Goal: Transaction & Acquisition: Purchase product/service

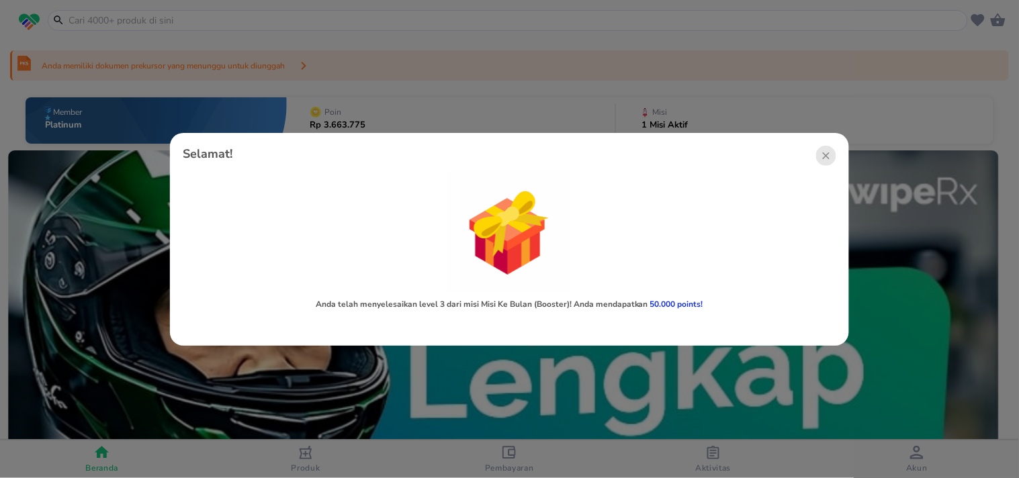
click at [534, 325] on span "Lihat level berikutnya" at bounding box center [509, 324] width 633 height 11
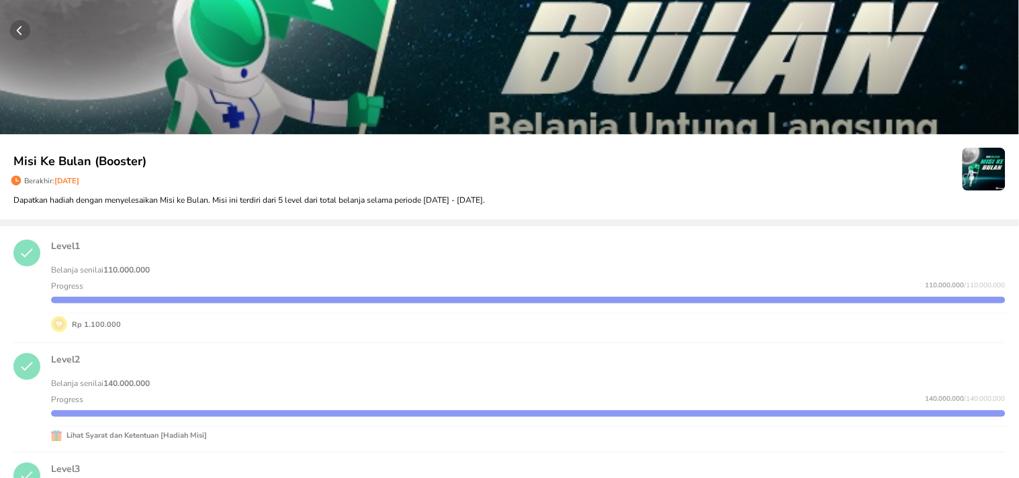
click at [21, 30] on circle "button" at bounding box center [20, 30] width 20 height 20
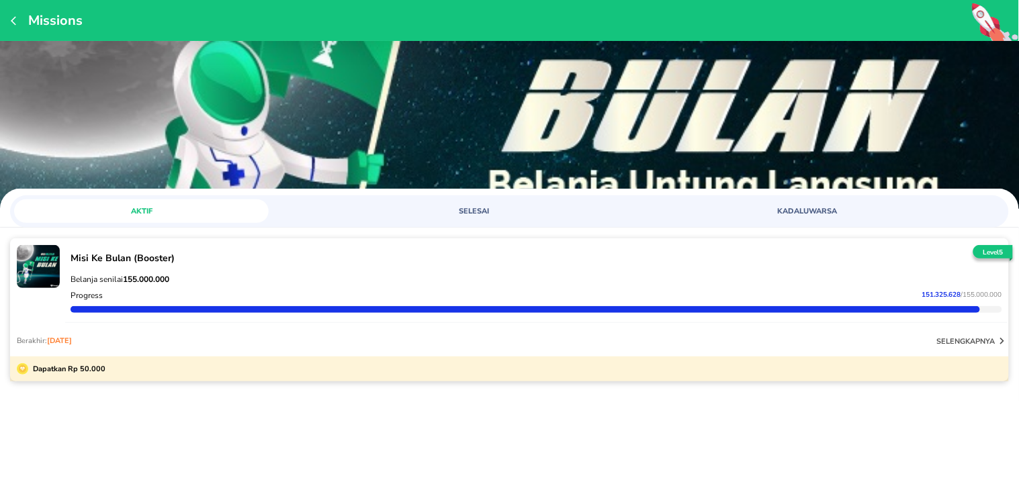
click at [13, 22] on icon "button" at bounding box center [13, 20] width 5 height 9
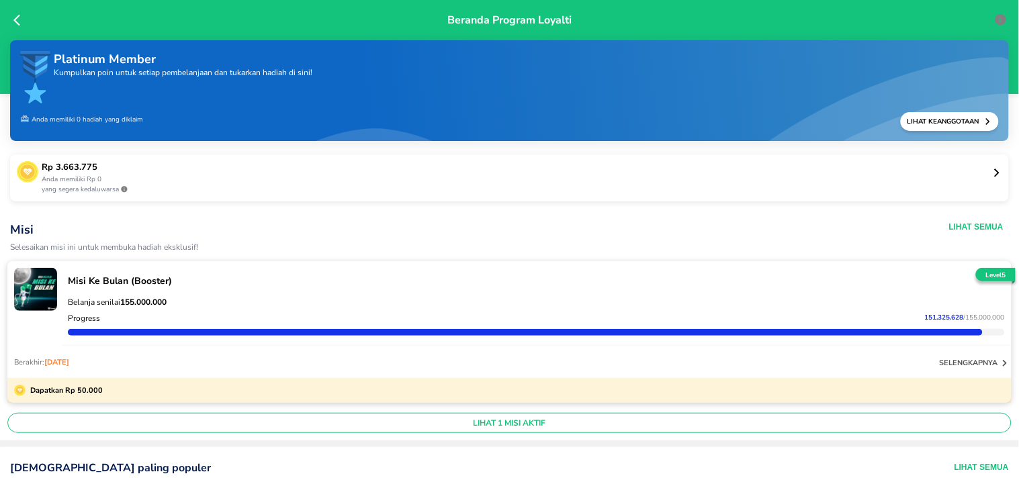
click at [17, 15] on icon at bounding box center [19, 19] width 13 height 13
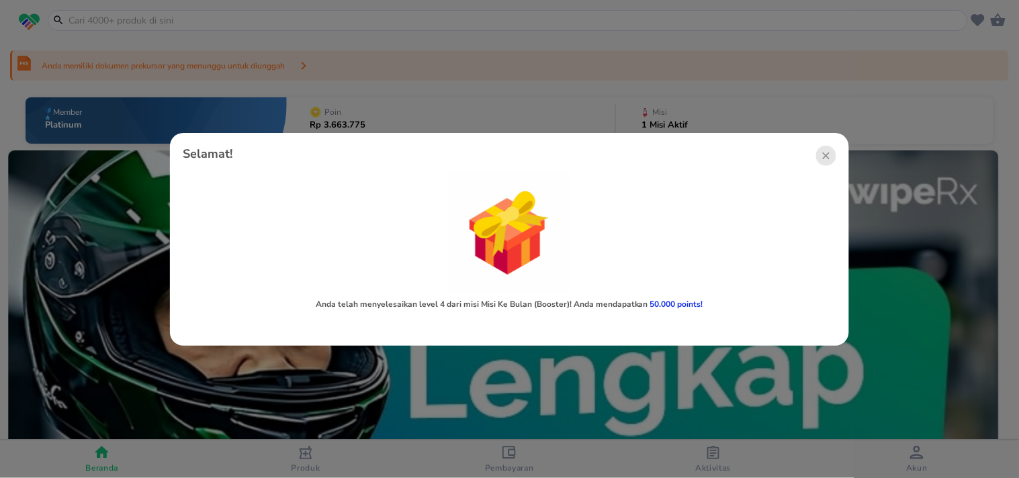
click at [517, 322] on span "Lihat level berikutnya" at bounding box center [509, 324] width 633 height 11
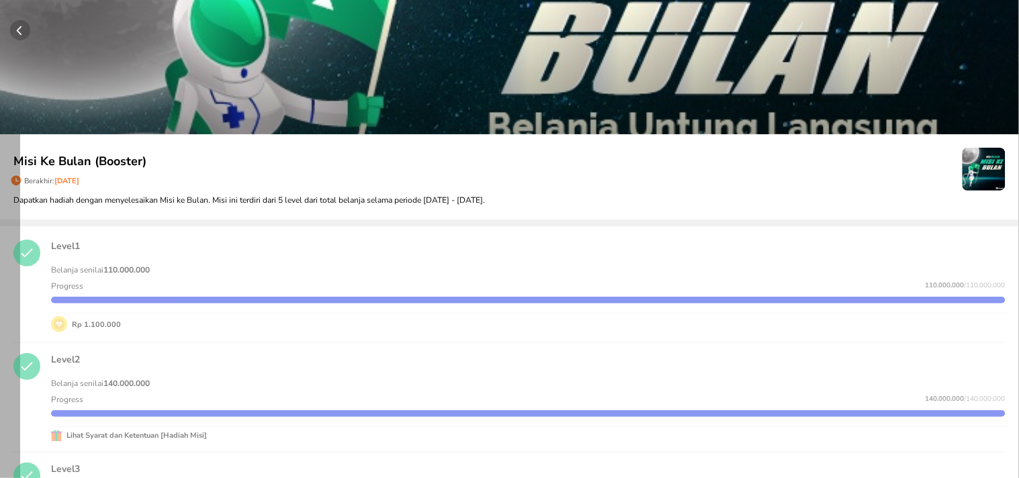
click at [15, 24] on circle "button" at bounding box center [20, 30] width 20 height 20
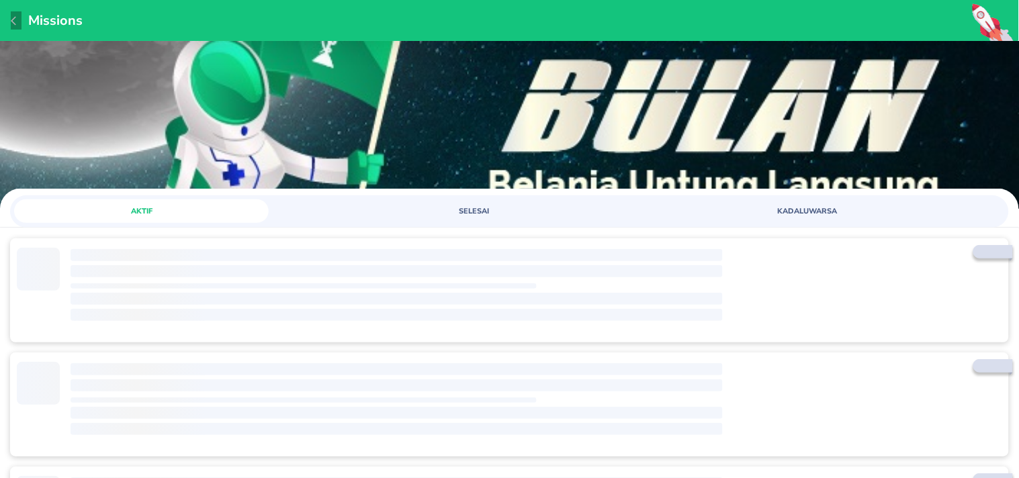
click at [17, 17] on icon "button" at bounding box center [16, 20] width 11 height 11
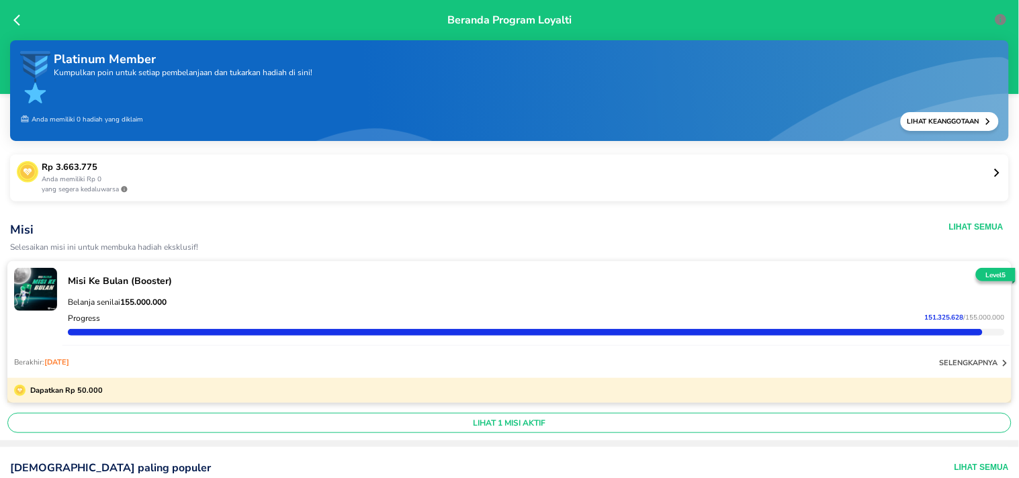
click at [12, 21] on div "Beranda Program Loyalti" at bounding box center [509, 47] width 1019 height 94
click at [19, 20] on icon at bounding box center [19, 19] width 13 height 13
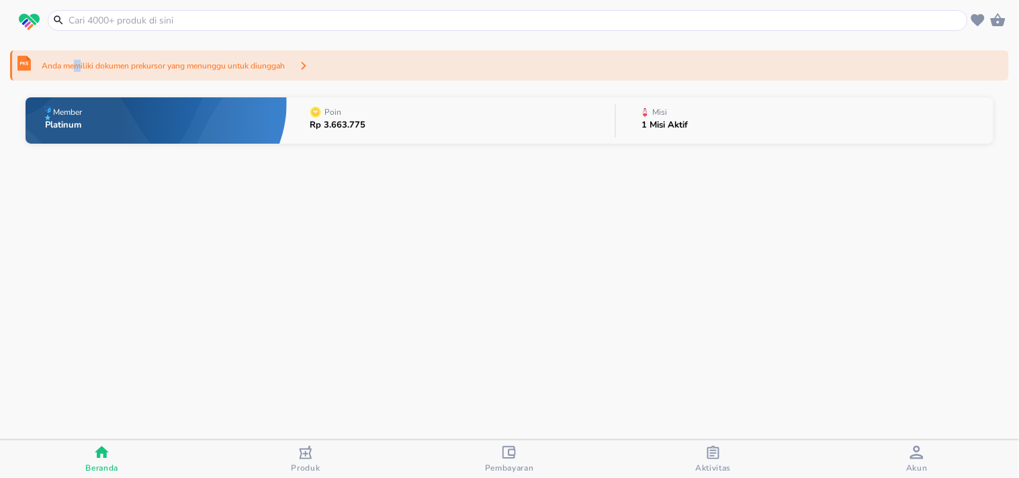
click at [77, 64] on p "Anda memiliki dokumen prekursor yang menunggu untuk diunggah" at bounding box center [163, 66] width 243 height 12
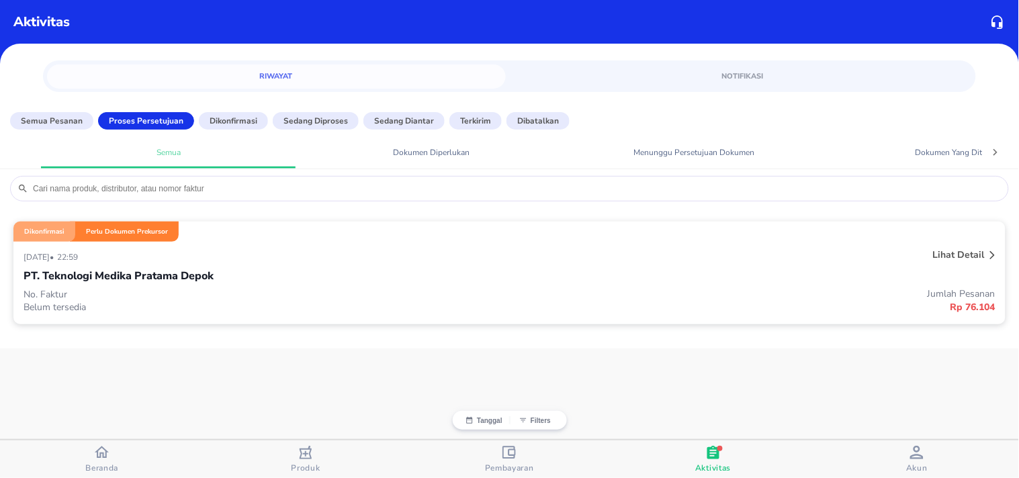
click at [962, 253] on p "Lihat detail" at bounding box center [959, 254] width 52 height 13
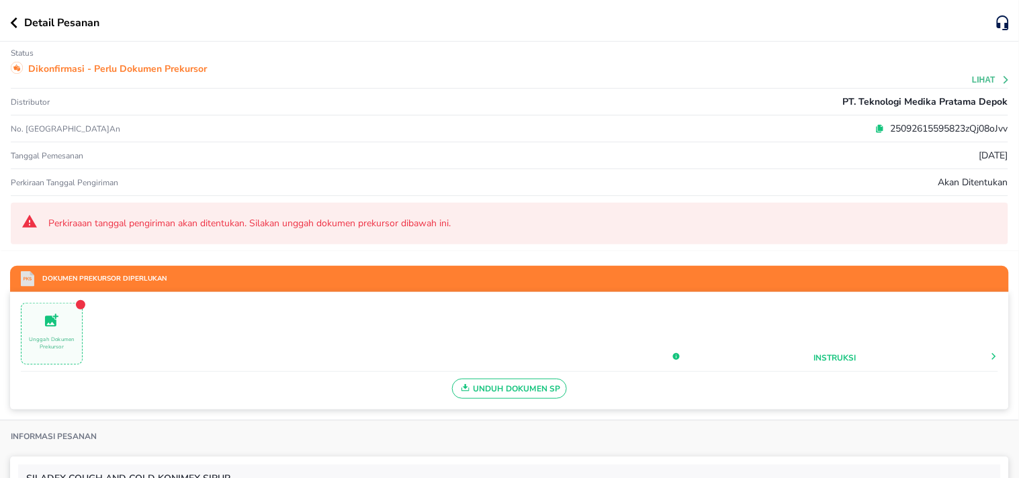
click at [17, 18] on icon "button" at bounding box center [13, 22] width 7 height 11
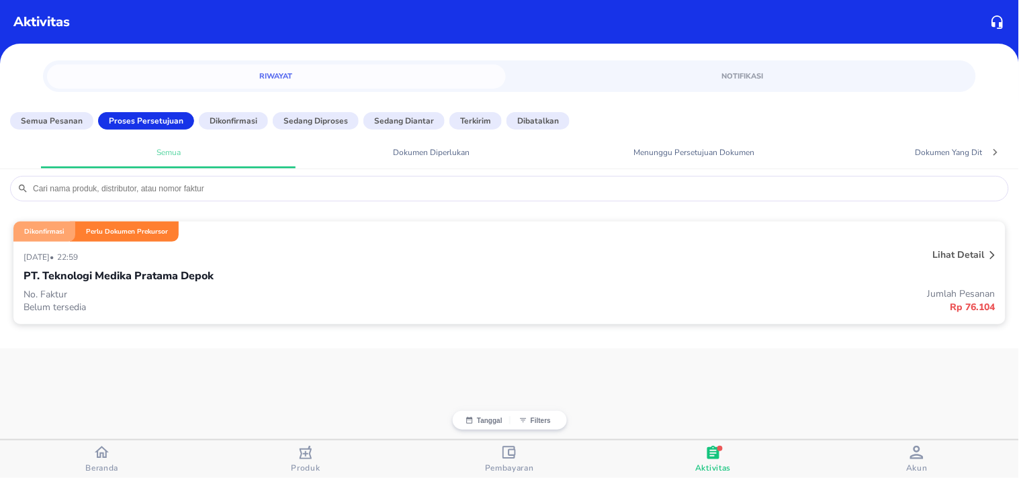
click at [95, 453] on icon "button" at bounding box center [102, 452] width 14 height 14
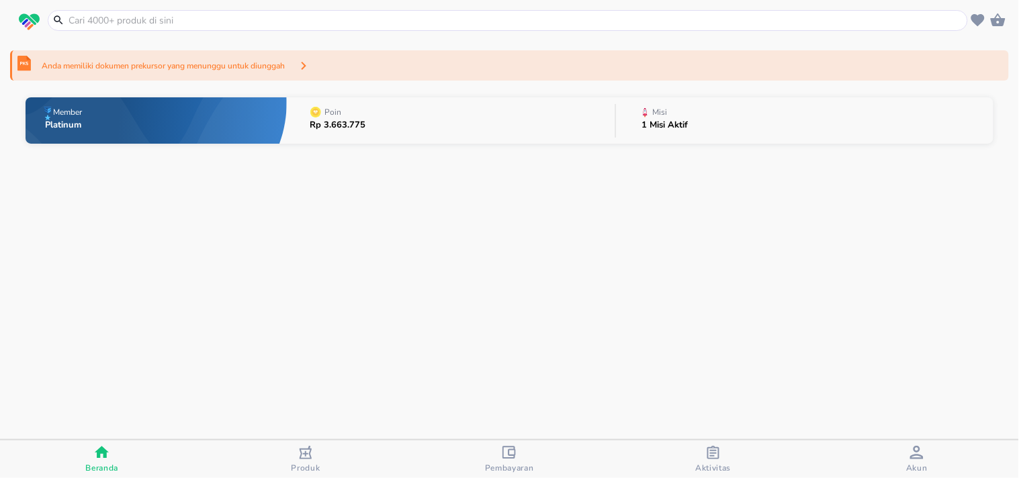
click at [88, 23] on input "text" at bounding box center [515, 20] width 897 height 14
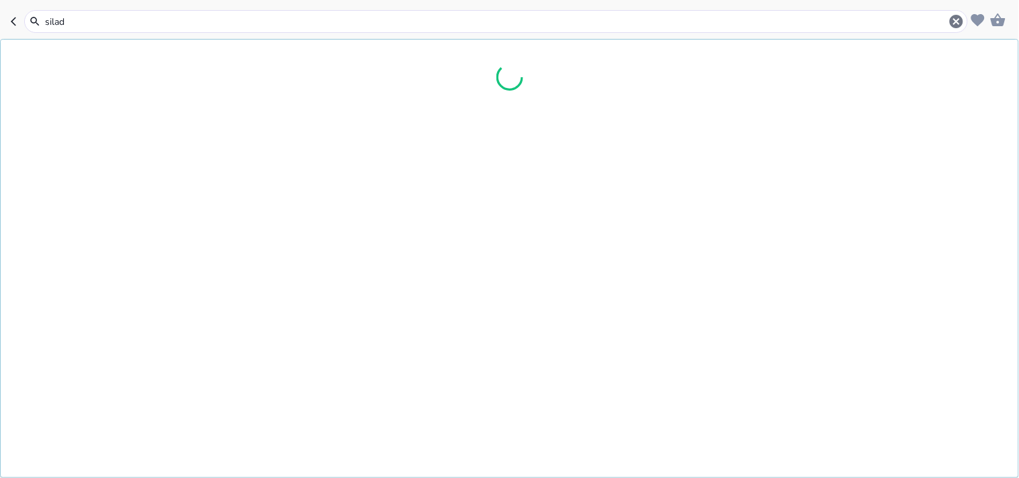
type input "silade"
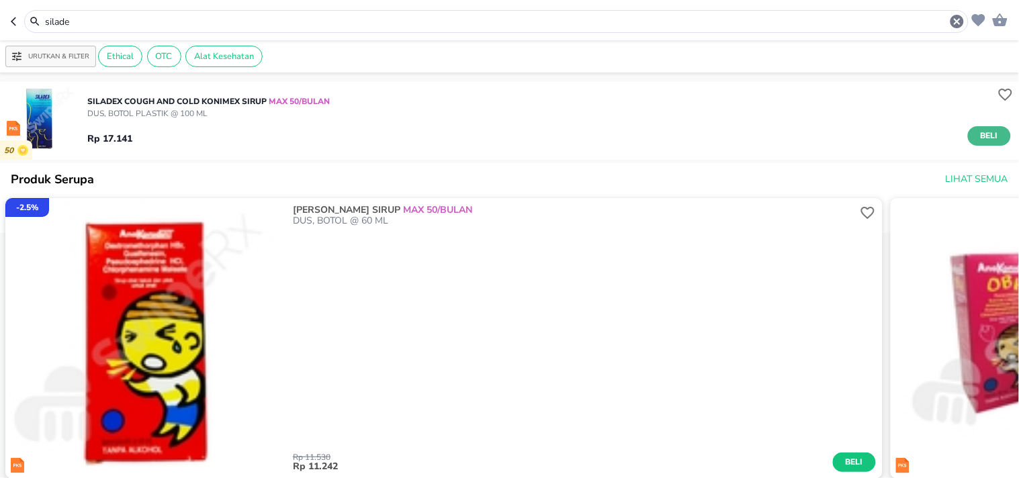
click at [978, 132] on span "Beli" at bounding box center [989, 136] width 23 height 14
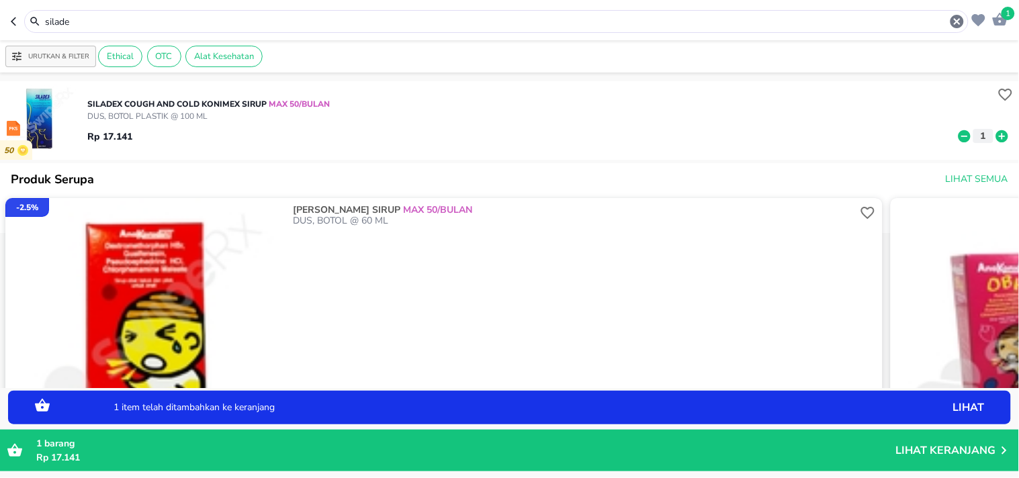
click at [996, 140] on icon at bounding box center [1002, 136] width 12 height 12
click at [81, 17] on input "silade" at bounding box center [496, 22] width 905 height 14
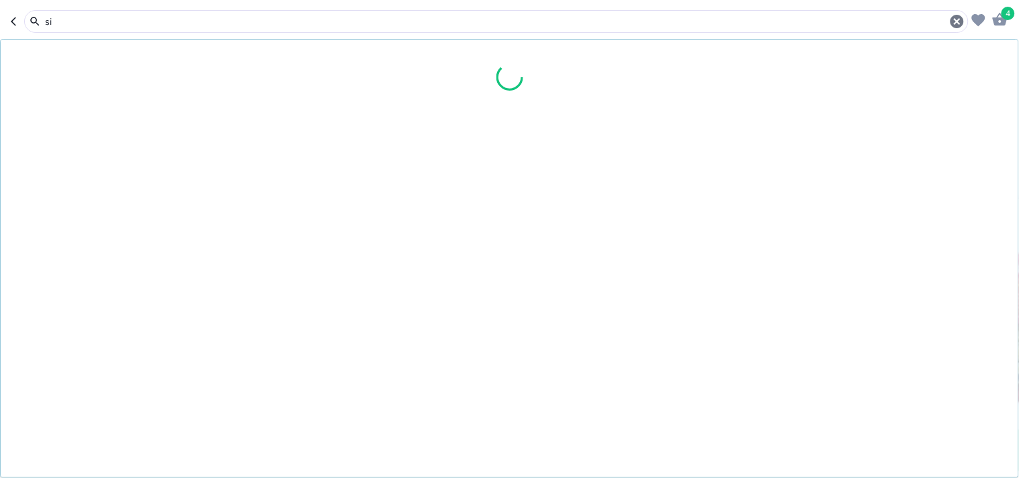
type input "s"
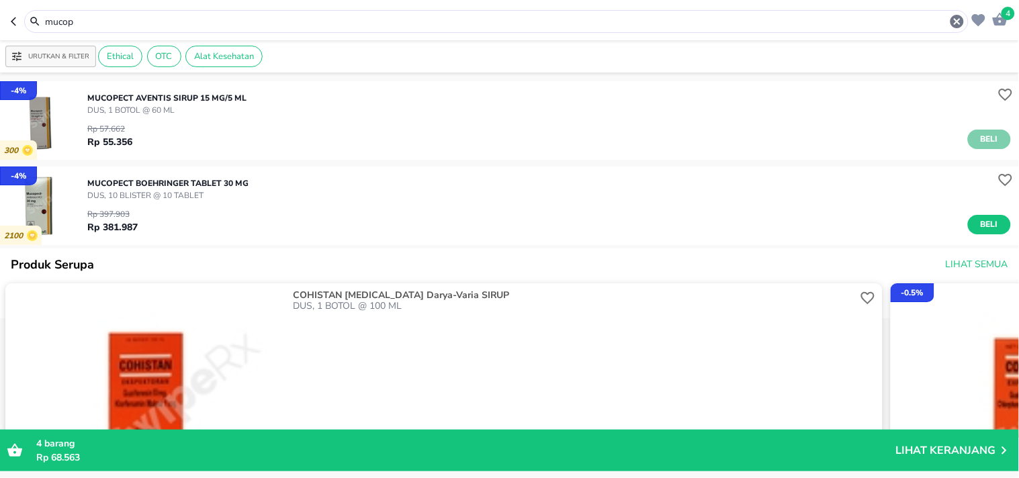
click at [979, 137] on span "Beli" at bounding box center [989, 139] width 23 height 14
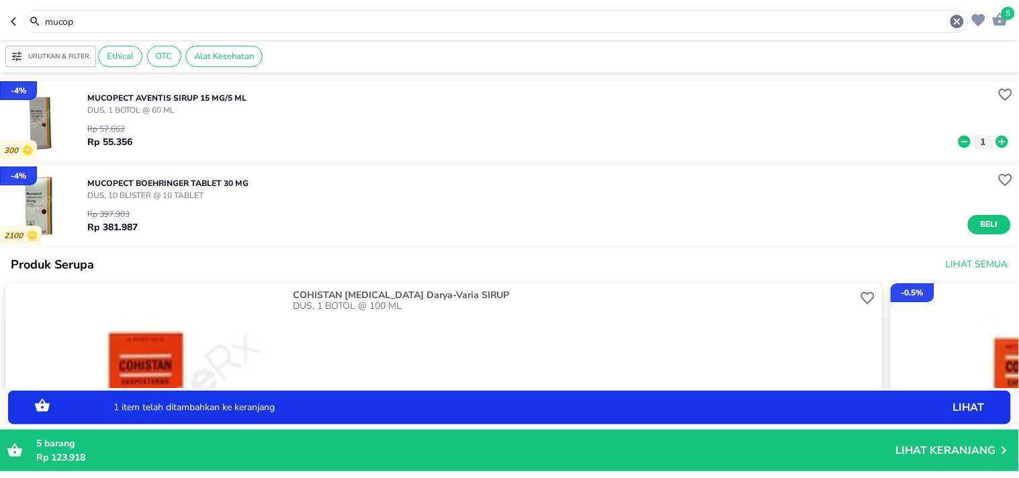
click at [996, 144] on icon at bounding box center [1002, 142] width 12 height 12
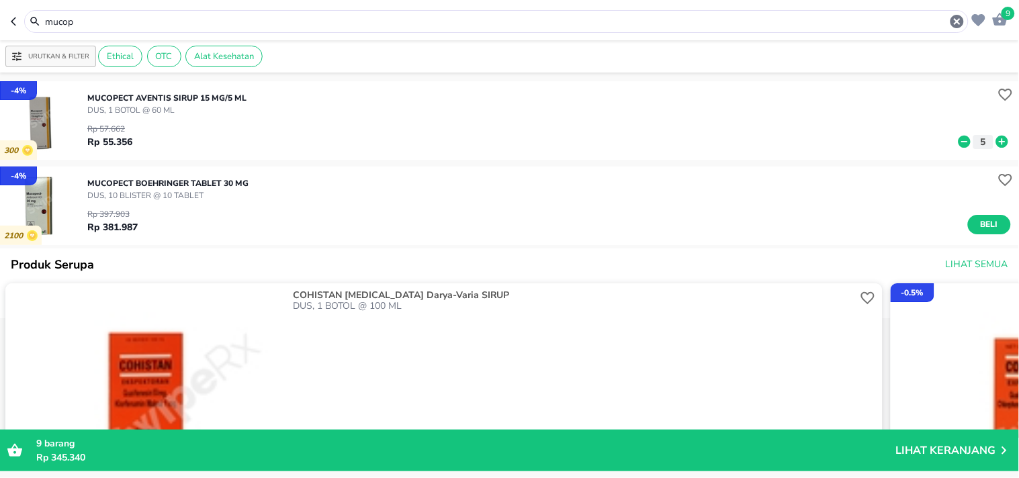
drag, startPoint x: 85, startPoint y: 24, endPoint x: 9, endPoint y: 24, distance: 76.6
click at [9, 24] on header "9 mucop" at bounding box center [509, 20] width 1019 height 40
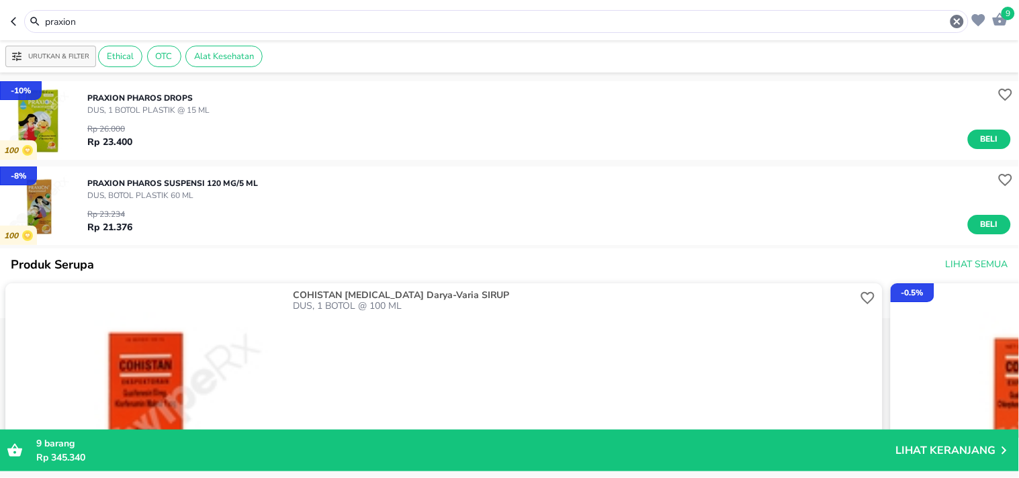
drag, startPoint x: 90, startPoint y: 19, endPoint x: 0, endPoint y: 9, distance: 90.6
click at [0, 17] on header "9 praxion" at bounding box center [509, 20] width 1019 height 40
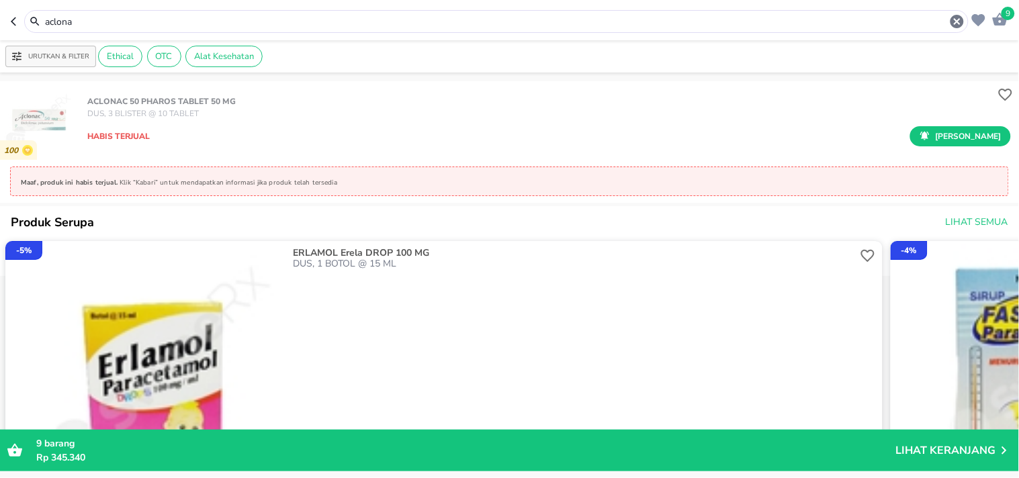
drag, startPoint x: 84, startPoint y: 27, endPoint x: 32, endPoint y: 36, distance: 53.1
click at [32, 36] on header "9 aclona" at bounding box center [509, 20] width 1019 height 40
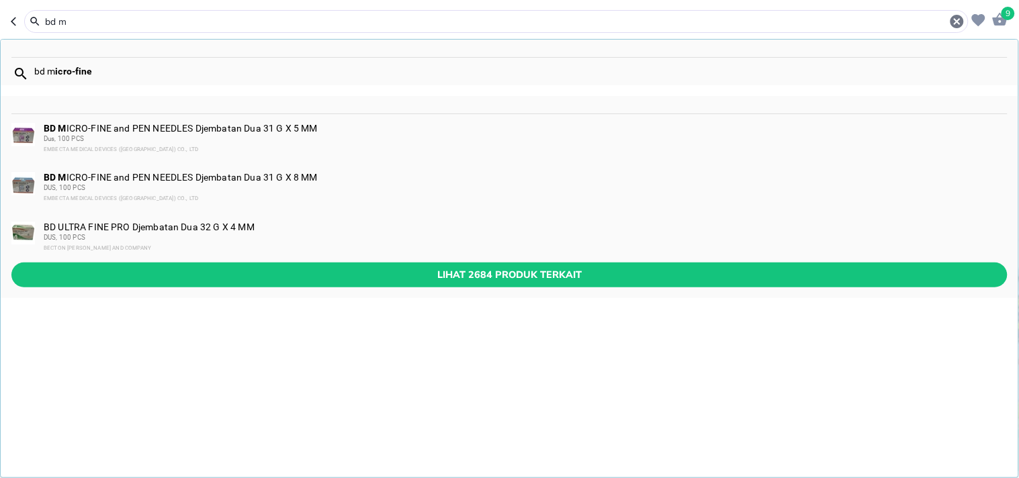
type input "bd m"
click at [69, 134] on div "Dus, 100 PCS" at bounding box center [525, 139] width 962 height 11
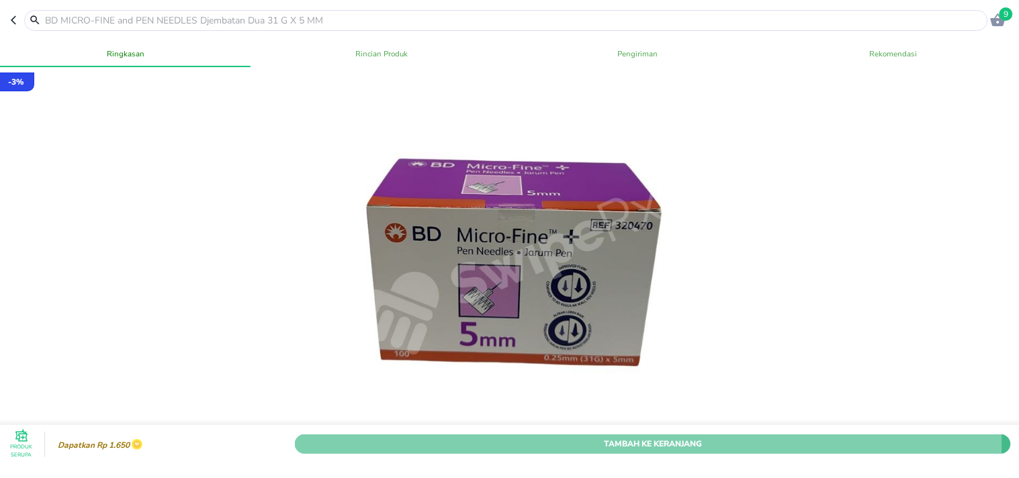
click at [619, 437] on span "Tambah Ke Keranjang" at bounding box center [653, 444] width 696 height 14
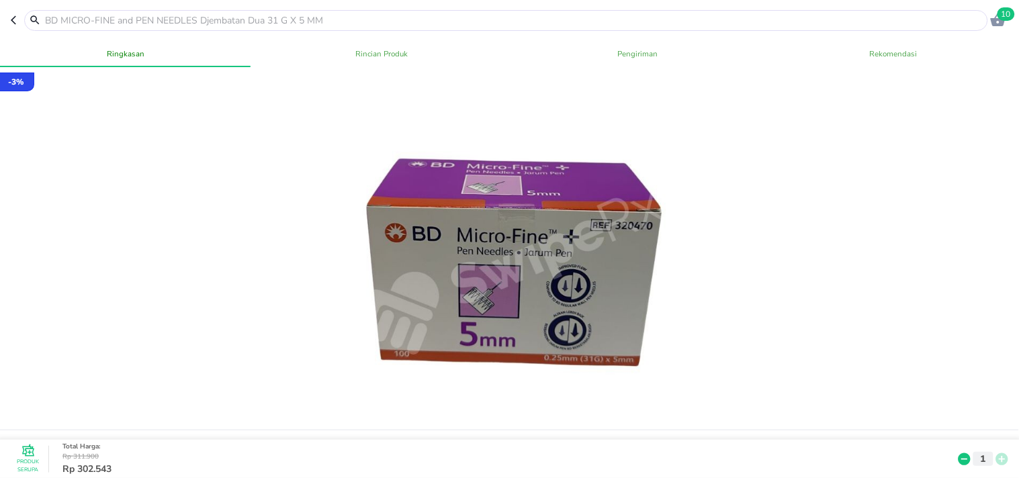
click at [121, 17] on input "text" at bounding box center [514, 20] width 941 height 14
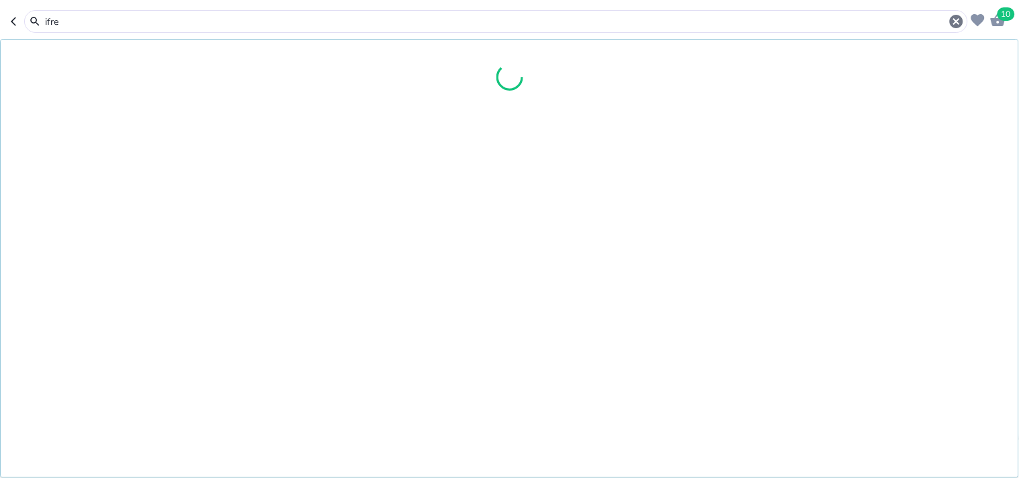
type input "ifree"
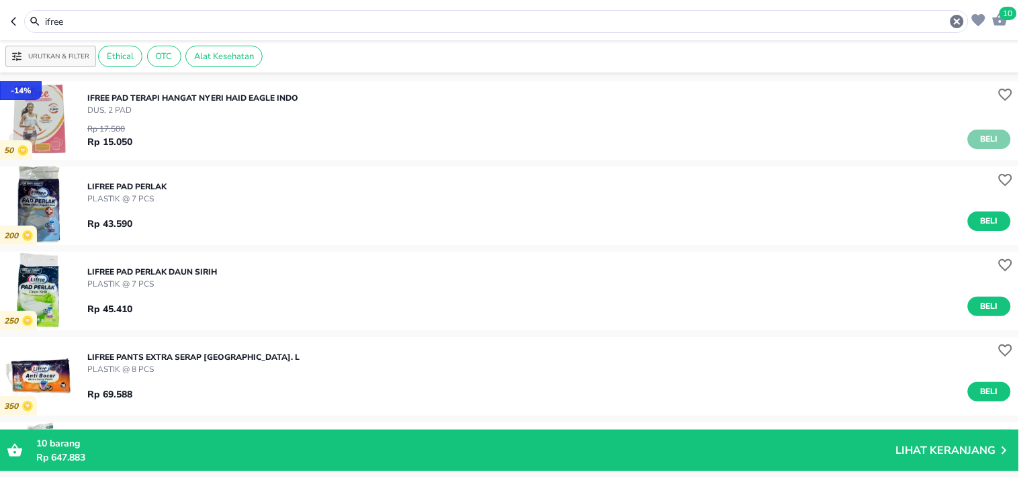
click at [978, 145] on span "Beli" at bounding box center [989, 139] width 23 height 14
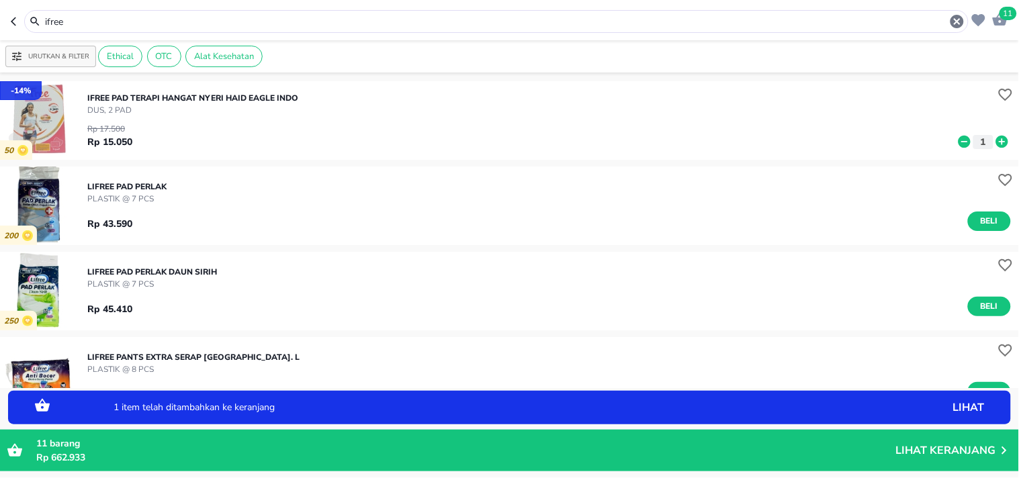
click at [993, 138] on icon at bounding box center [1001, 141] width 17 height 15
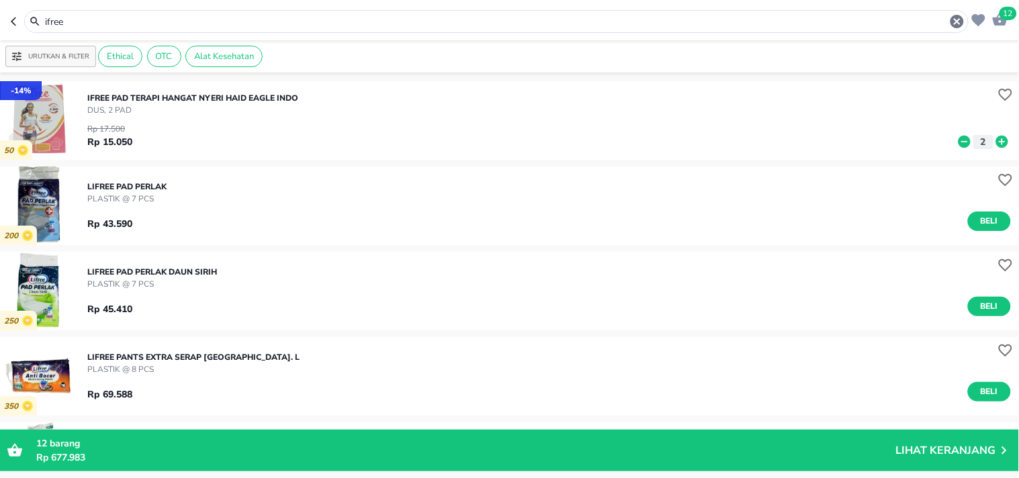
drag, startPoint x: 97, startPoint y: 26, endPoint x: 16, endPoint y: 13, distance: 82.2
click at [17, 14] on div "ifree" at bounding box center [490, 21] width 958 height 23
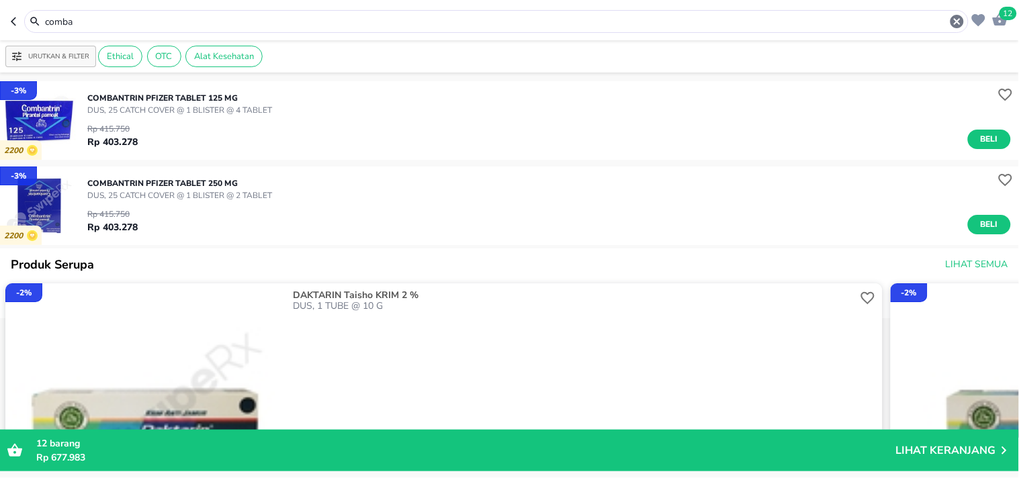
click at [71, 19] on input "comba" at bounding box center [496, 22] width 905 height 14
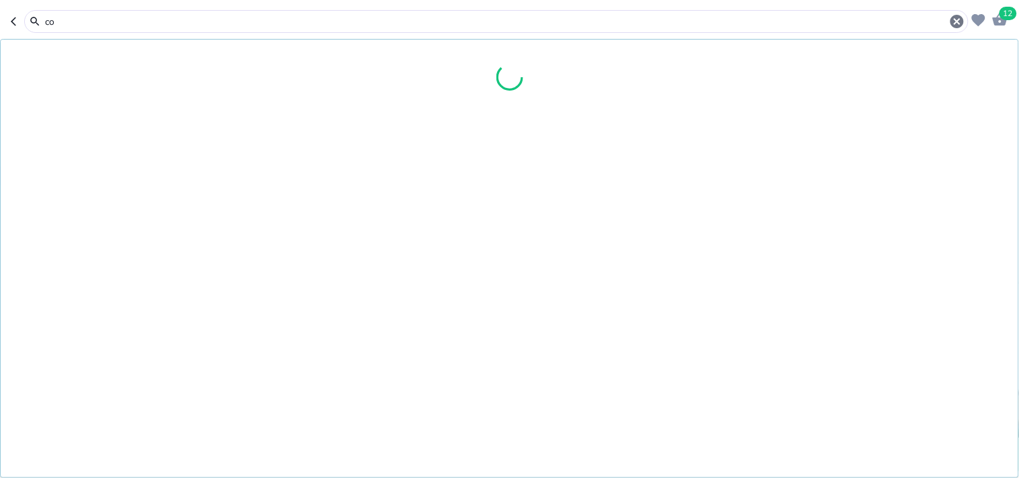
type input "c"
type input "komver"
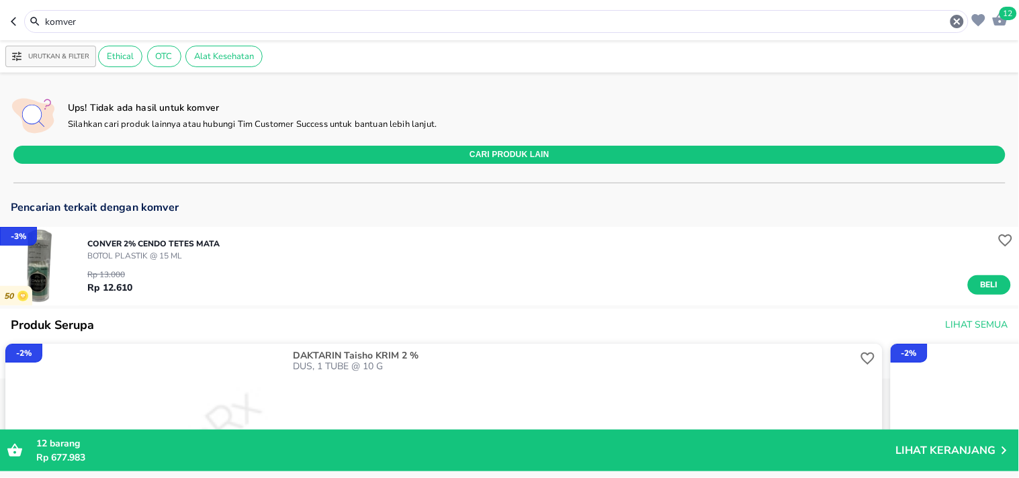
click at [934, 451] on p "Lihat Keranjang" at bounding box center [946, 451] width 100 height 0
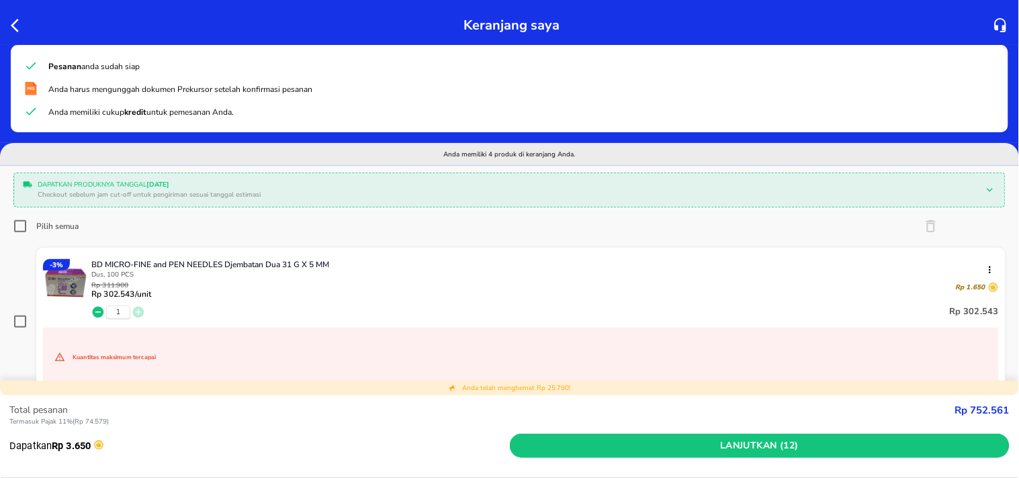
scroll to position [373, 0]
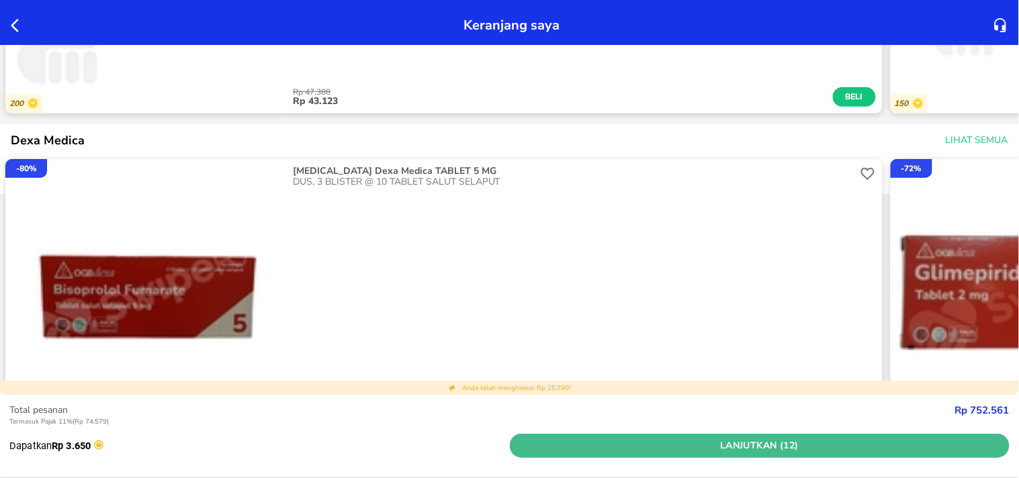
click at [755, 443] on span "Lanjutkan (12)" at bounding box center [760, 446] width 490 height 17
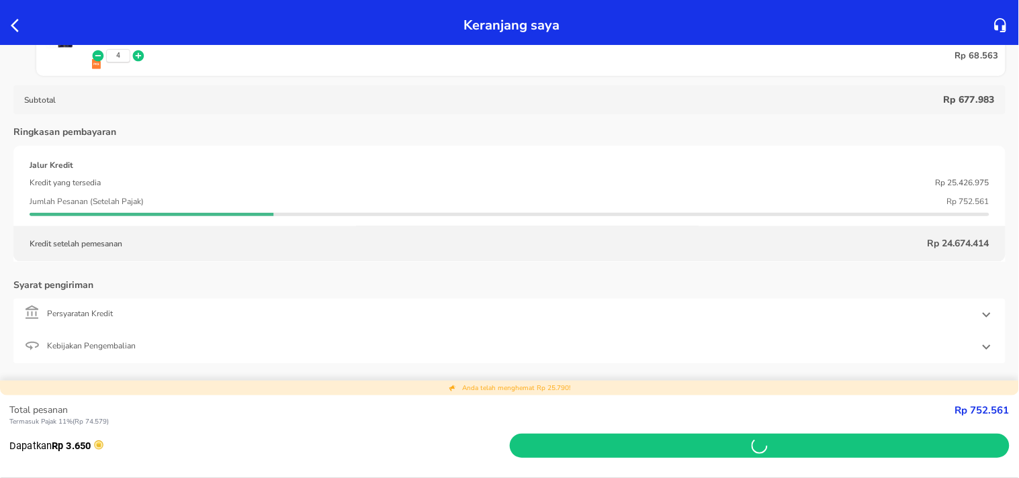
scroll to position [582, 0]
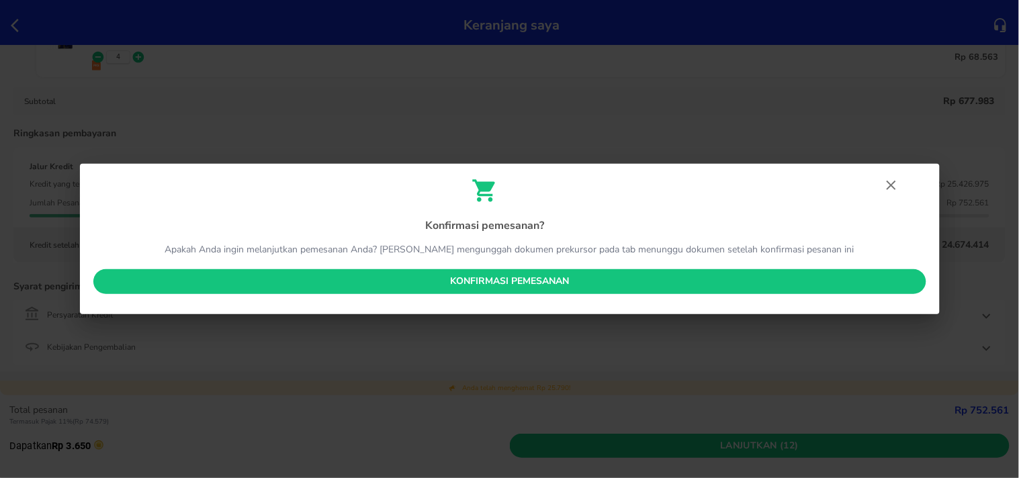
click at [499, 282] on span "Konfirmasi pemesanan" at bounding box center [509, 281] width 811 height 17
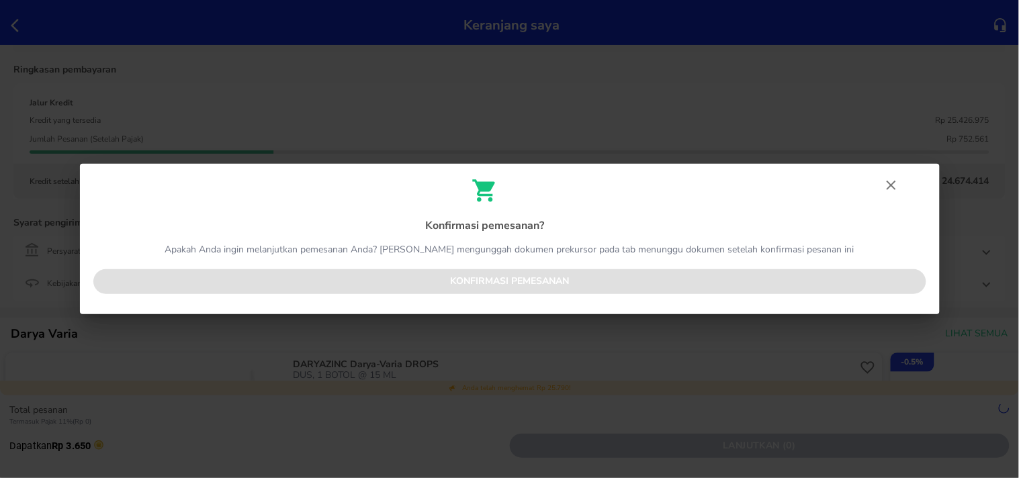
scroll to position [518, 0]
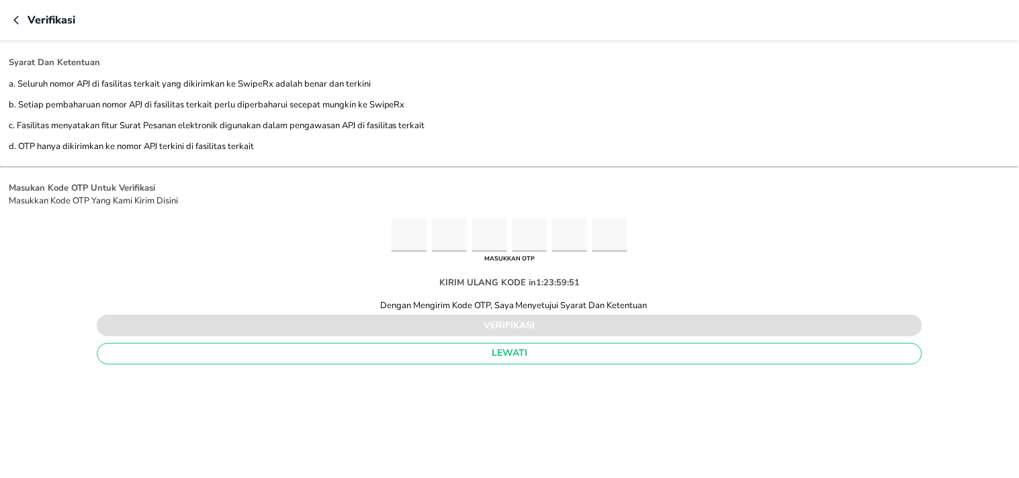
click at [402, 235] on input "Please enter OTP character 1" at bounding box center [409, 235] width 35 height 33
type input "8"
type input "7"
type input "2"
type input "9"
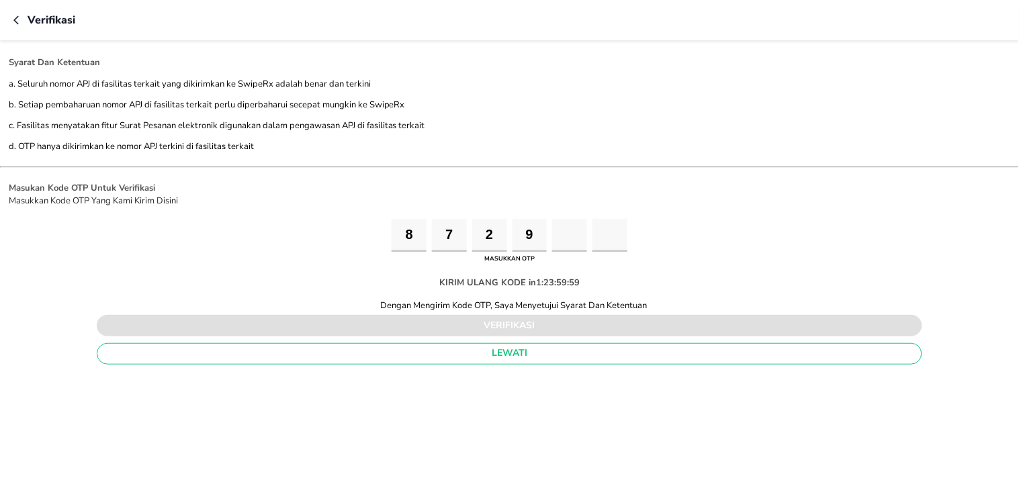
type input "2"
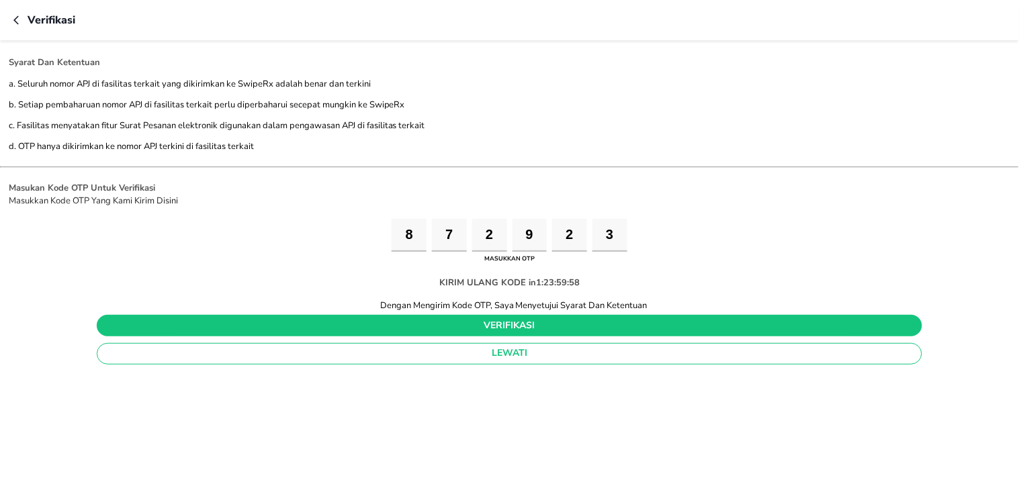
type input "3"
click at [547, 327] on span "verifikasi" at bounding box center [509, 326] width 804 height 17
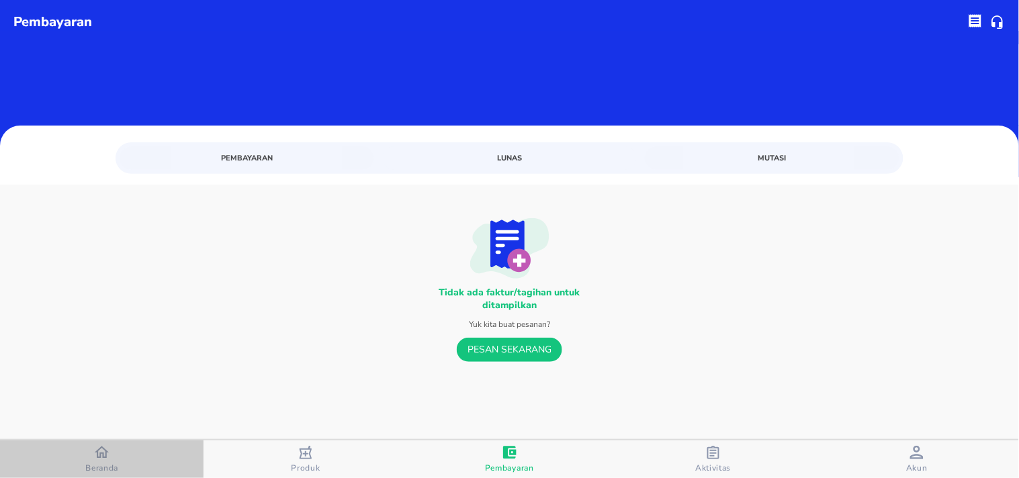
click at [103, 459] on div "button" at bounding box center [102, 453] width 14 height 17
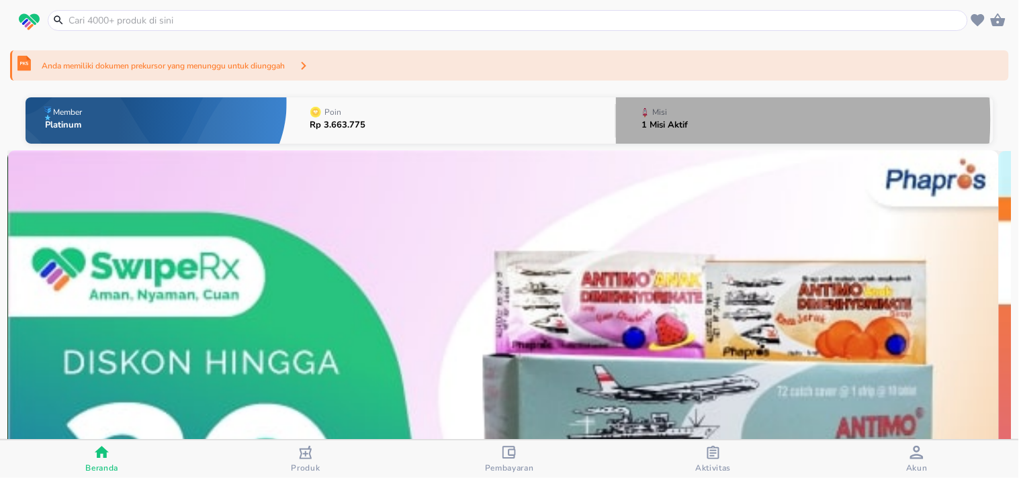
click at [667, 121] on p "1 Misi Aktif" at bounding box center [664, 125] width 46 height 9
